Goal: Check status: Check status

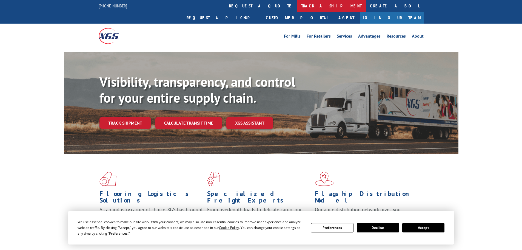
click at [297, 4] on link "track a shipment" at bounding box center [331, 6] width 69 height 12
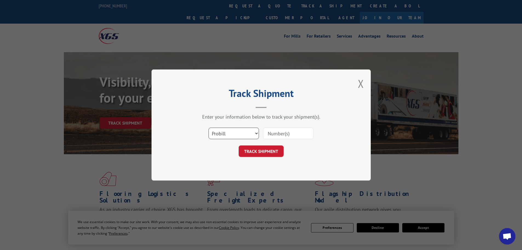
click at [234, 132] on select "Select category... Probill BOL PO" at bounding box center [234, 134] width 50 height 12
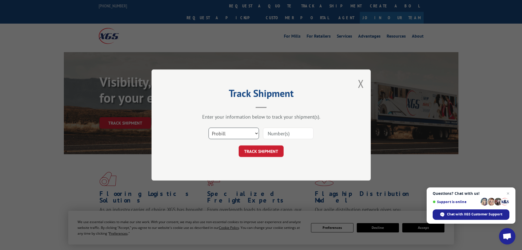
select select "bol"
click at [209, 128] on select "Select category... Probill BOL PO" at bounding box center [234, 134] width 50 height 12
paste input "5443265"
type input "5443265"
click at [262, 150] on button "TRACK SHIPMENT" at bounding box center [261, 151] width 45 height 12
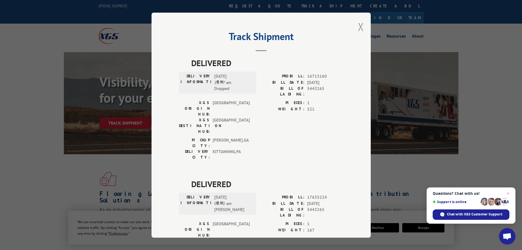
click at [358, 27] on button "Close modal" at bounding box center [361, 26] width 6 height 15
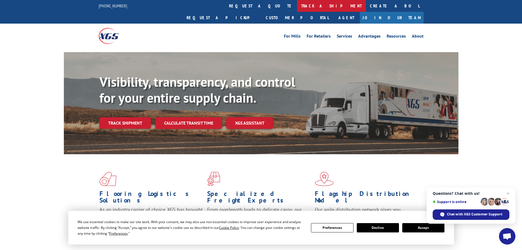
click at [297, 5] on link "track a shipment" at bounding box center [331, 6] width 69 height 12
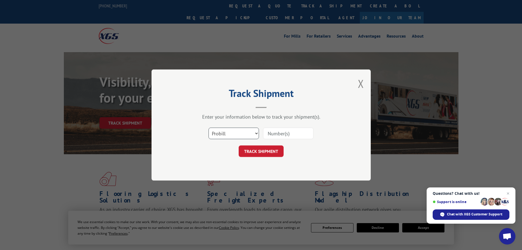
click at [256, 132] on select "Select category... Probill BOL PO" at bounding box center [234, 134] width 50 height 12
select select "bol"
click at [209, 128] on select "Select category... Probill BOL PO" at bounding box center [234, 134] width 50 height 12
paste input "467085"
type input "467085"
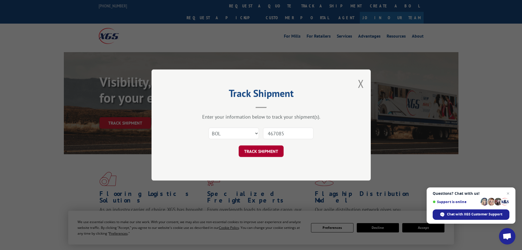
click at [259, 148] on button "TRACK SHIPMENT" at bounding box center [261, 151] width 45 height 12
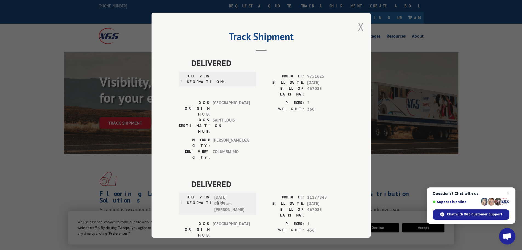
click at [359, 26] on button "Close modal" at bounding box center [361, 26] width 6 height 15
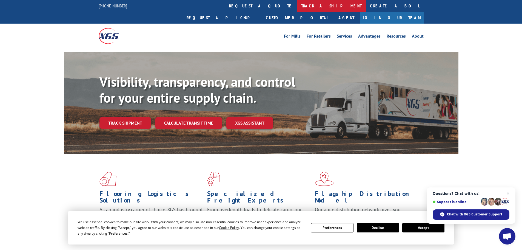
click at [297, 5] on link "track a shipment" at bounding box center [331, 6] width 69 height 12
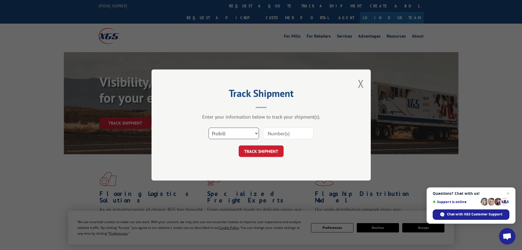
click at [245, 131] on select "Select category... Probill BOL PO" at bounding box center [234, 134] width 50 height 12
select select "bol"
click at [209, 128] on select "Select category... Probill BOL PO" at bounding box center [234, 134] width 50 height 12
paste input "7046132"
type input "7046132"
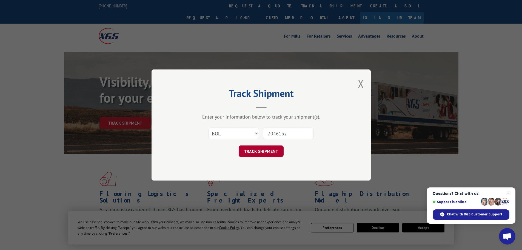
click at [268, 151] on button "TRACK SHIPMENT" at bounding box center [261, 151] width 45 height 12
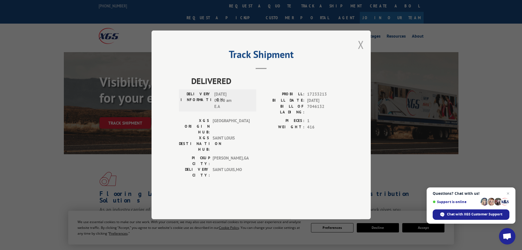
click at [362, 52] on button "Close modal" at bounding box center [361, 44] width 6 height 15
